Goal: Communication & Community: Ask a question

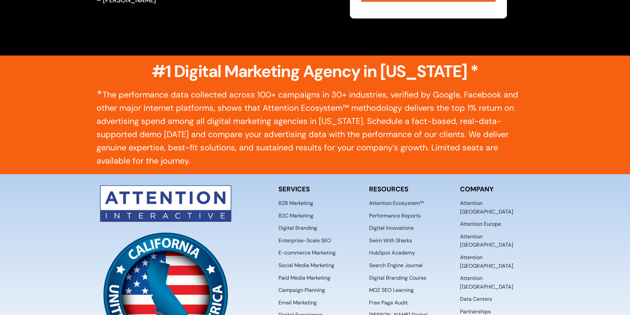
scroll to position [3440, 0]
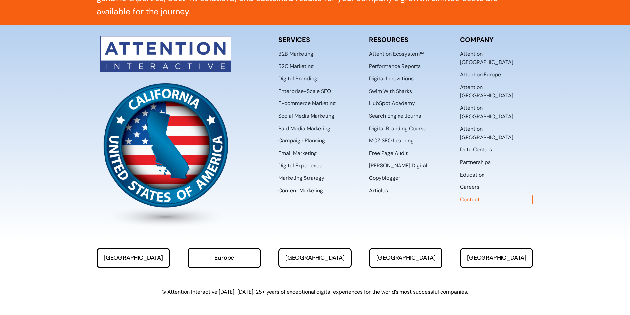
click at [476, 195] on span "Contact" at bounding box center [470, 199] width 20 height 9
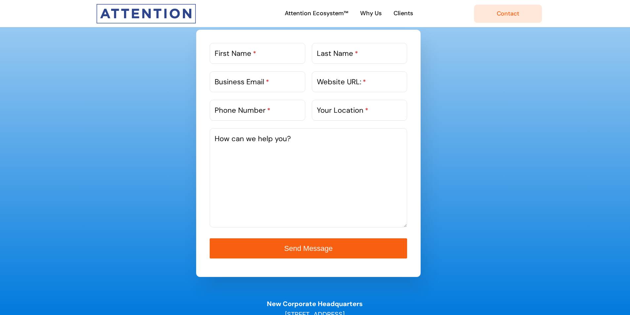
scroll to position [376, 0]
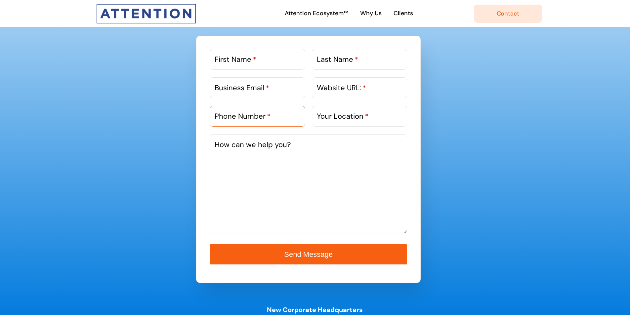
click at [265, 125] on input "Phone Number *" at bounding box center [257, 116] width 95 height 21
type input "0698570029"
type input "[PERSON_NAME]"
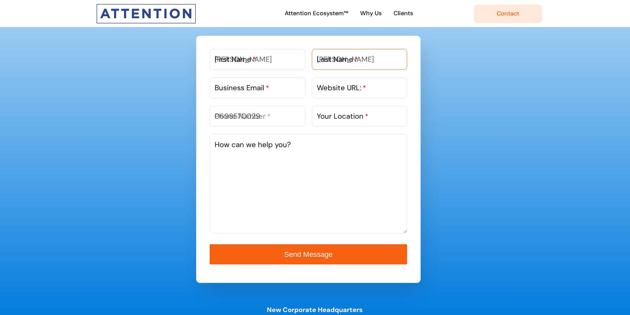
type input "[PERSON_NAME][EMAIL_ADDRESS][DOMAIN_NAME]"
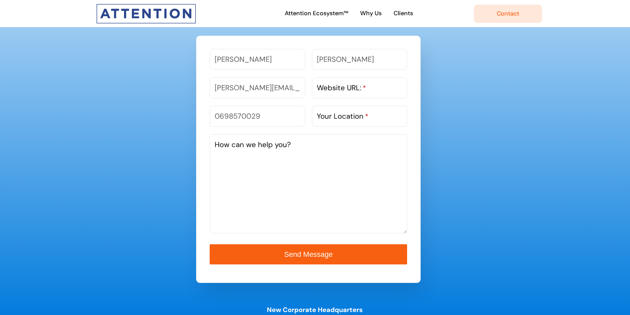
click at [336, 88] on label "Website URL: *" at bounding box center [341, 87] width 49 height 11
click at [336, 88] on input "Website URL: *" at bounding box center [359, 87] width 95 height 21
click at [338, 88] on label "Website URL: *" at bounding box center [341, 87] width 49 height 11
click at [338, 88] on input "Website URL: *" at bounding box center [359, 87] width 95 height 21
click at [338, 88] on label "Website URL: *" at bounding box center [341, 87] width 49 height 11
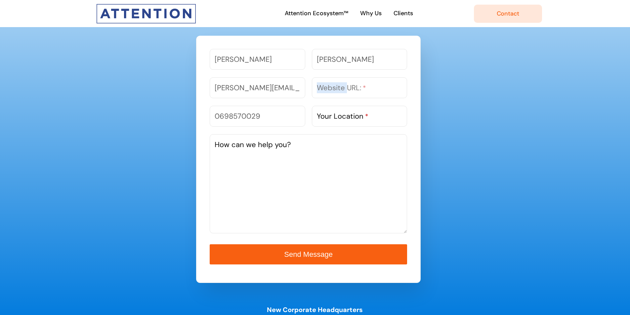
click at [338, 88] on input "Website URL: *" at bounding box center [359, 87] width 95 height 21
click at [338, 88] on label "Website URL: *" at bounding box center [341, 87] width 49 height 11
click at [338, 88] on input "Website URL: *" at bounding box center [359, 87] width 95 height 21
click at [445, 93] on div "[PERSON_NAME] First Name * [PERSON_NAME] Last Name * [PERSON_NAME][EMAIL_ADDRES…" at bounding box center [315, 159] width 272 height 247
click at [369, 91] on input "Website URL: *" at bounding box center [359, 87] width 95 height 21
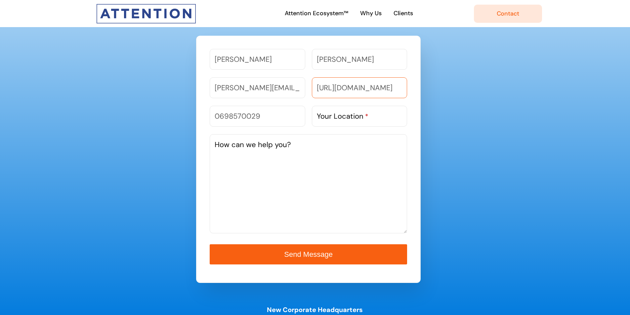
type input "[URL][DOMAIN_NAME]"
paste textarea "Dear Manager of ......., We are a software house with offices in [GEOGRAPHIC_DA…"
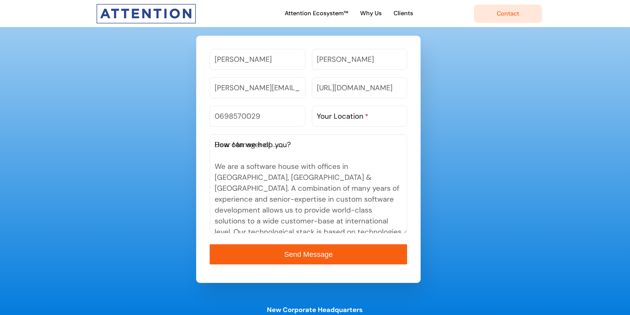
click at [336, 162] on textarea "Dear Manager of ......., We are a software house with offices in [GEOGRAPHIC_DA…" at bounding box center [308, 183] width 197 height 99
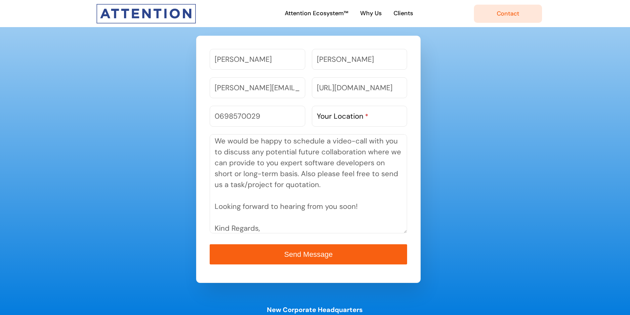
scroll to position [173, 0]
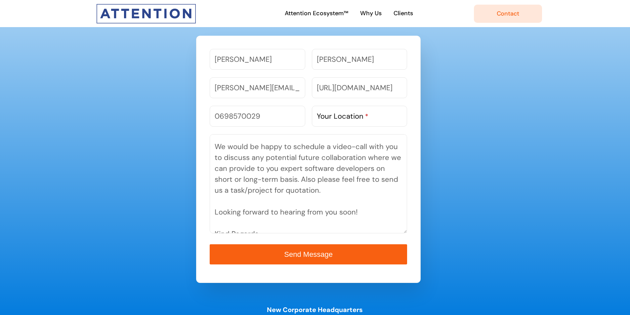
type textarea "Dear Manager of ......., We are a software house with offices in [GEOGRAPHIC_DA…"
click at [345, 112] on label "Your Location *" at bounding box center [343, 116] width 52 height 11
click at [345, 112] on input "Your Location *" at bounding box center [359, 116] width 95 height 21
click at [345, 112] on label "Your Location *" at bounding box center [343, 116] width 52 height 11
click at [345, 112] on input "Your Location *" at bounding box center [359, 116] width 95 height 21
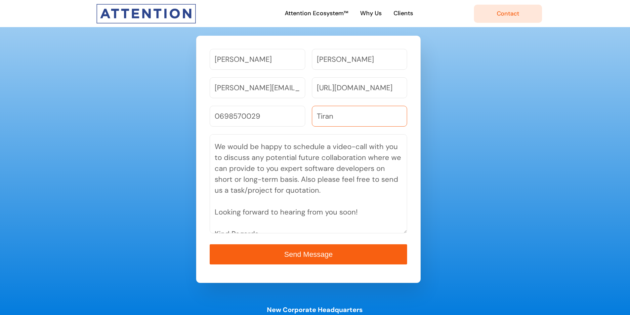
type input "[GEOGRAPHIC_DATA], [GEOGRAPHIC_DATA]"
drag, startPoint x: 262, startPoint y: 89, endPoint x: 308, endPoint y: 89, distance: 45.6
click at [308, 89] on div "[PERSON_NAME][EMAIL_ADDRESS][DOMAIN_NAME] Business Email * [URL][DOMAIN_NAME] W…" at bounding box center [308, 91] width 204 height 28
click at [269, 92] on input "[PERSON_NAME][EMAIL_ADDRESS][DOMAIN_NAME]" at bounding box center [257, 87] width 95 height 21
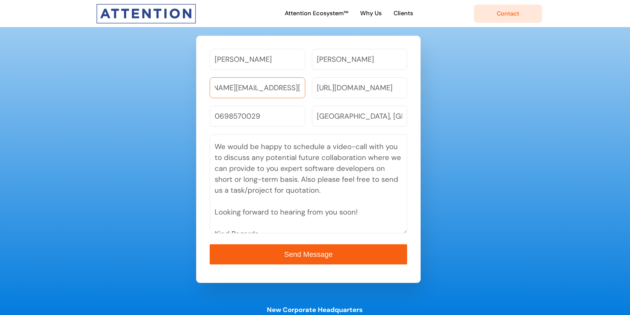
drag, startPoint x: 269, startPoint y: 90, endPoint x: 320, endPoint y: 92, distance: 51.3
click at [320, 92] on div "[PERSON_NAME][EMAIL_ADDRESS][DOMAIN_NAME] Business Email * [URL][DOMAIN_NAME] W…" at bounding box center [308, 91] width 204 height 28
type input "[PERSON_NAME][EMAIL_ADDRESS][DOMAIN_NAME]"
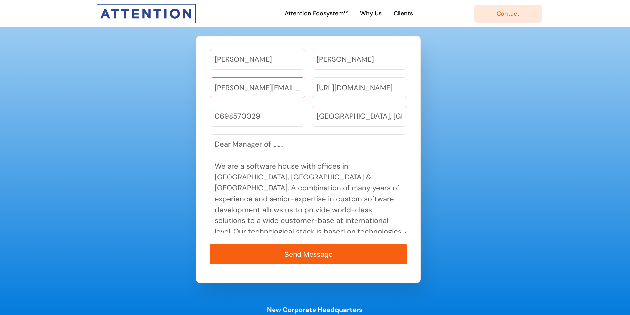
scroll to position [0, 0]
click at [297, 148] on textarea "Dear Manager of ......., We are a software house with offices in [GEOGRAPHIC_DA…" at bounding box center [308, 183] width 197 height 99
paste textarea "Attention Interactive, LLC"
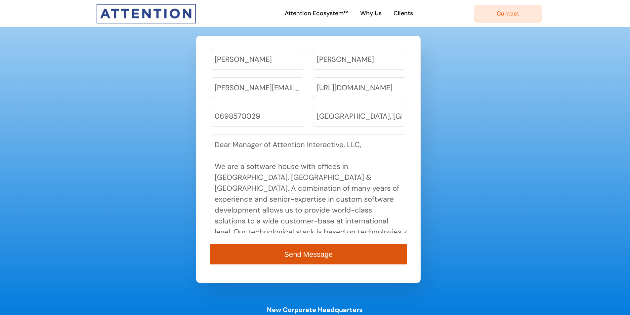
type textarea "Dear Manager of Attention Interactive, LLC, We are a software house with office…"
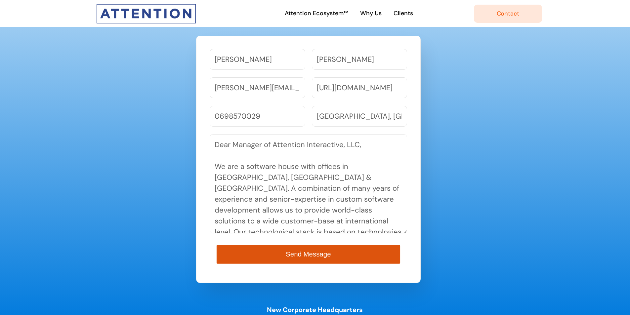
click at [335, 254] on button "Send Message" at bounding box center [308, 254] width 183 height 19
